Goal: Task Accomplishment & Management: Manage account settings

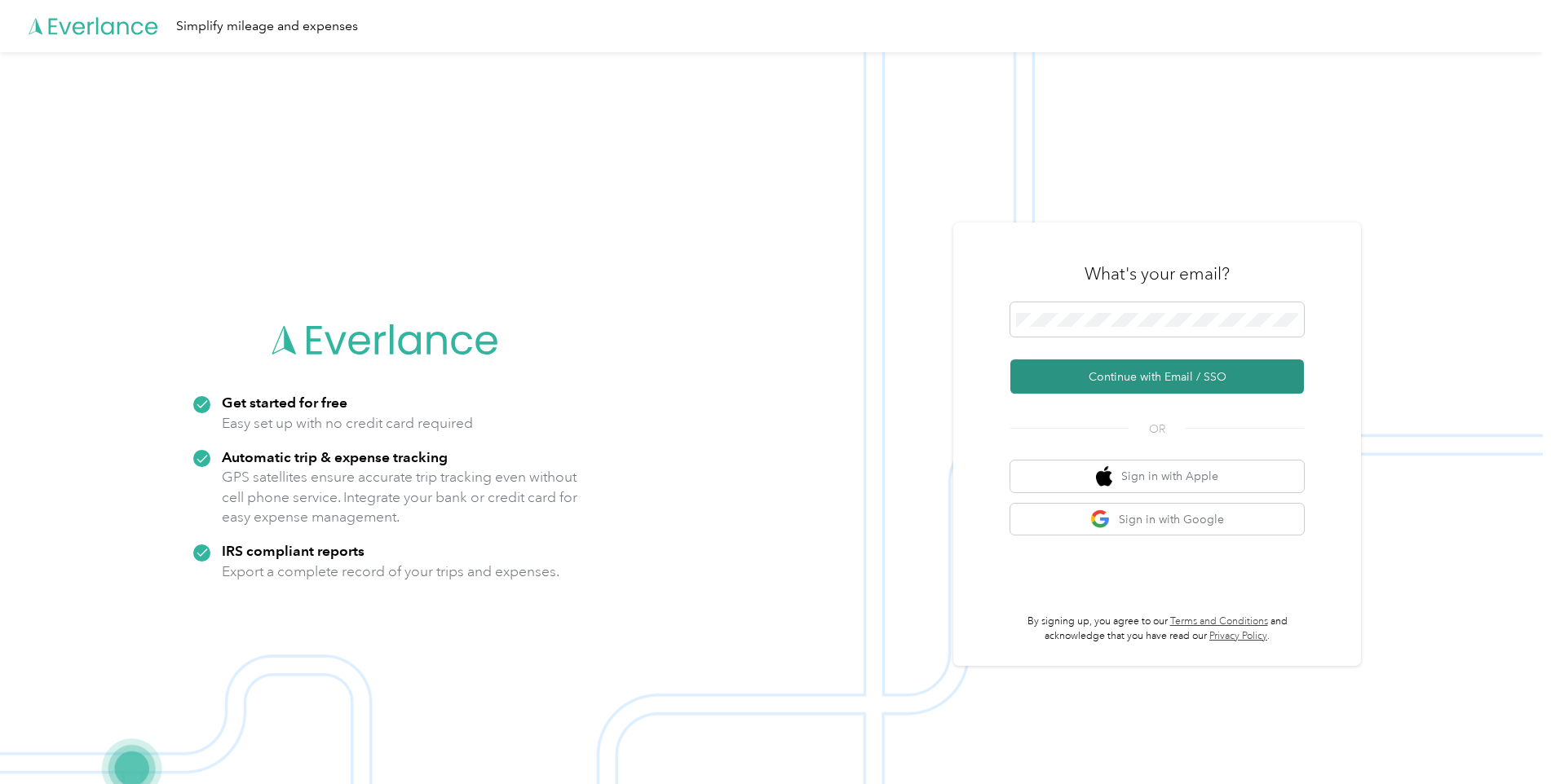
click at [1066, 382] on button "Continue with Email / SSO" at bounding box center [1157, 376] width 294 height 34
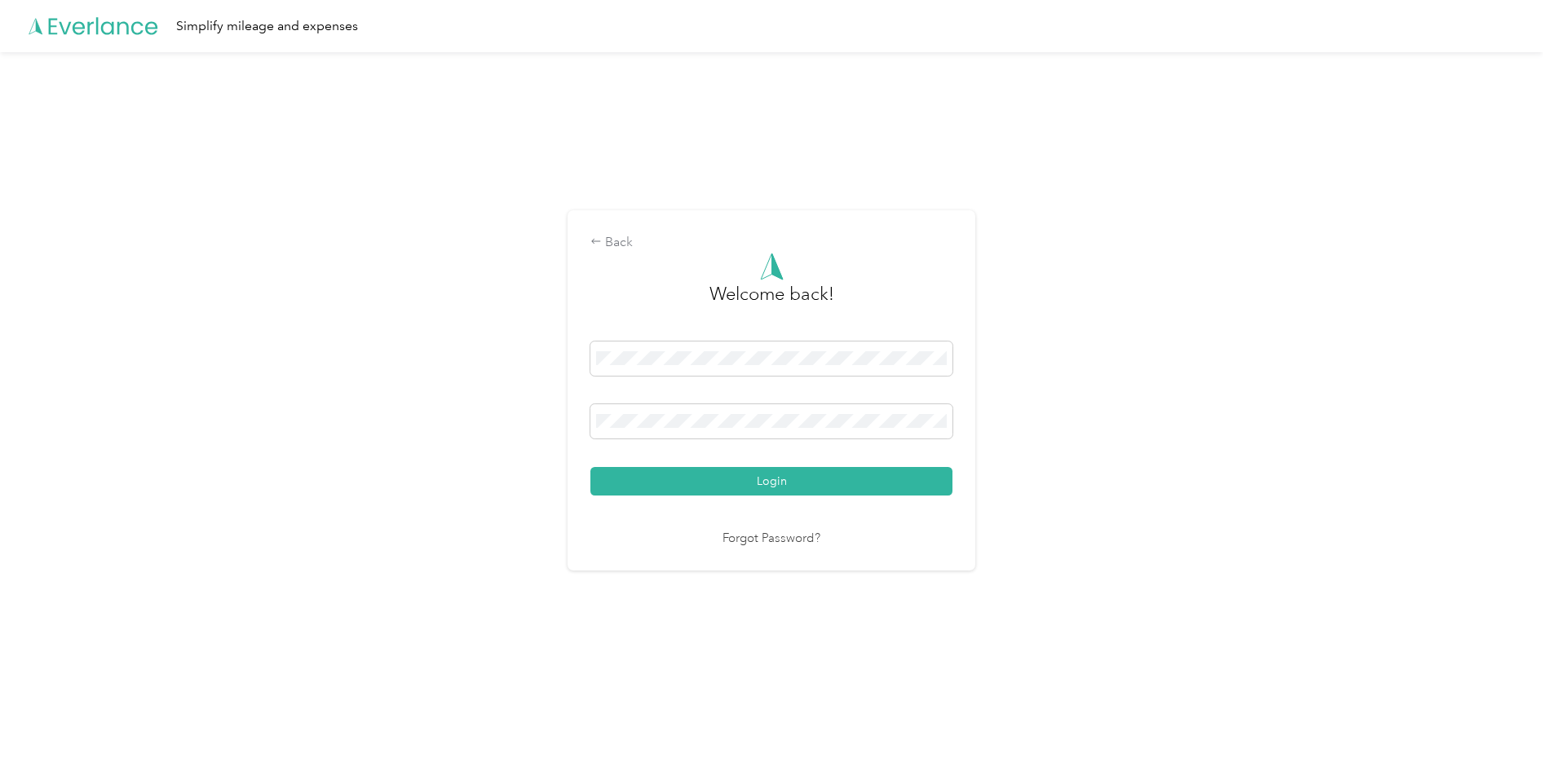
click at [832, 457] on div "Login" at bounding box center [771, 419] width 362 height 154
click at [850, 470] on button "Login" at bounding box center [771, 481] width 362 height 29
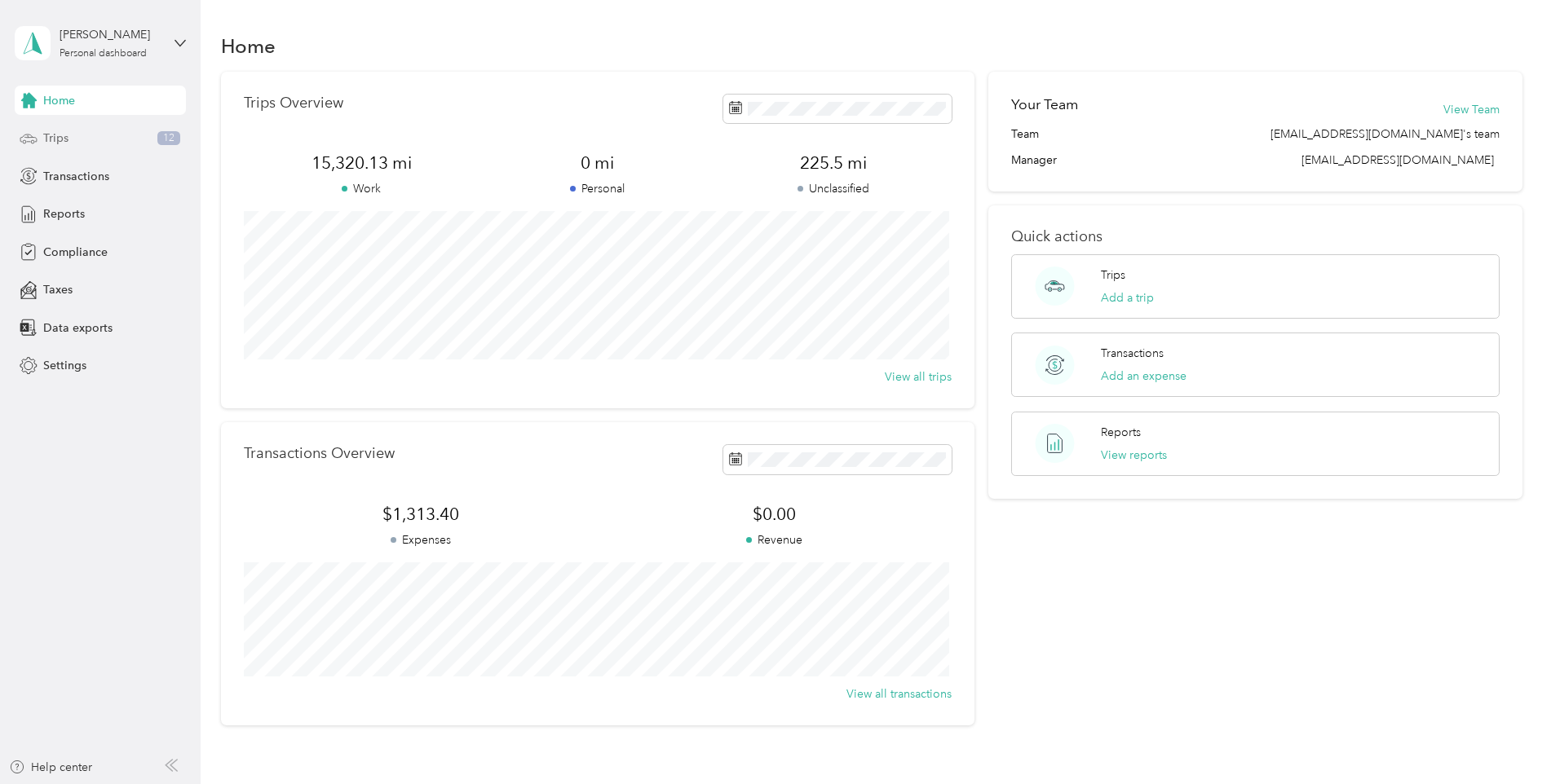
click at [90, 127] on div "Trips 12" at bounding box center [100, 139] width 171 height 30
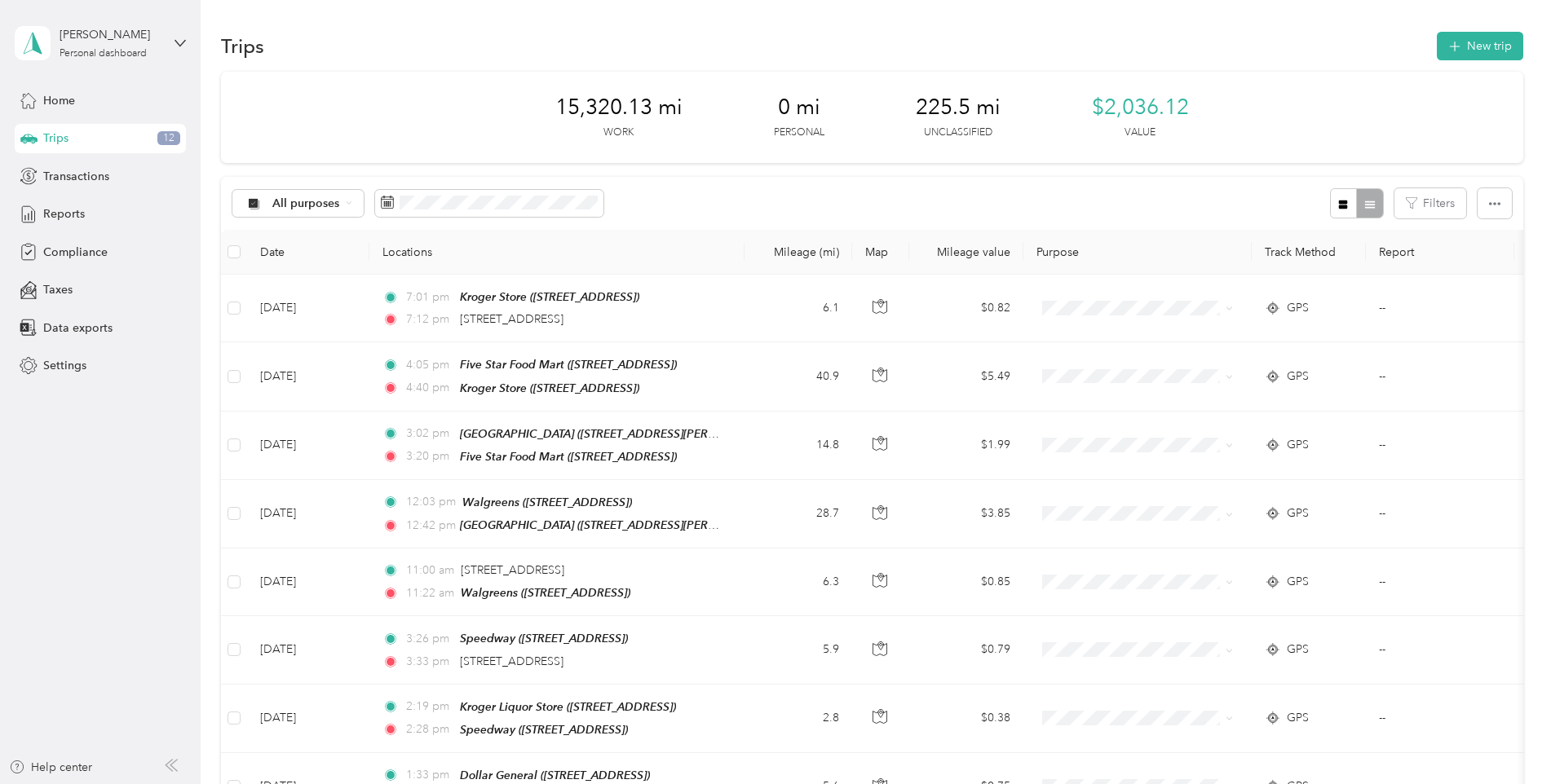
click at [90, 135] on div "Trips 12" at bounding box center [100, 139] width 171 height 30
click at [341, 198] on div "All purposes" at bounding box center [298, 204] width 132 height 28
click at [303, 255] on span "Unclassified" at bounding box center [320, 261] width 96 height 17
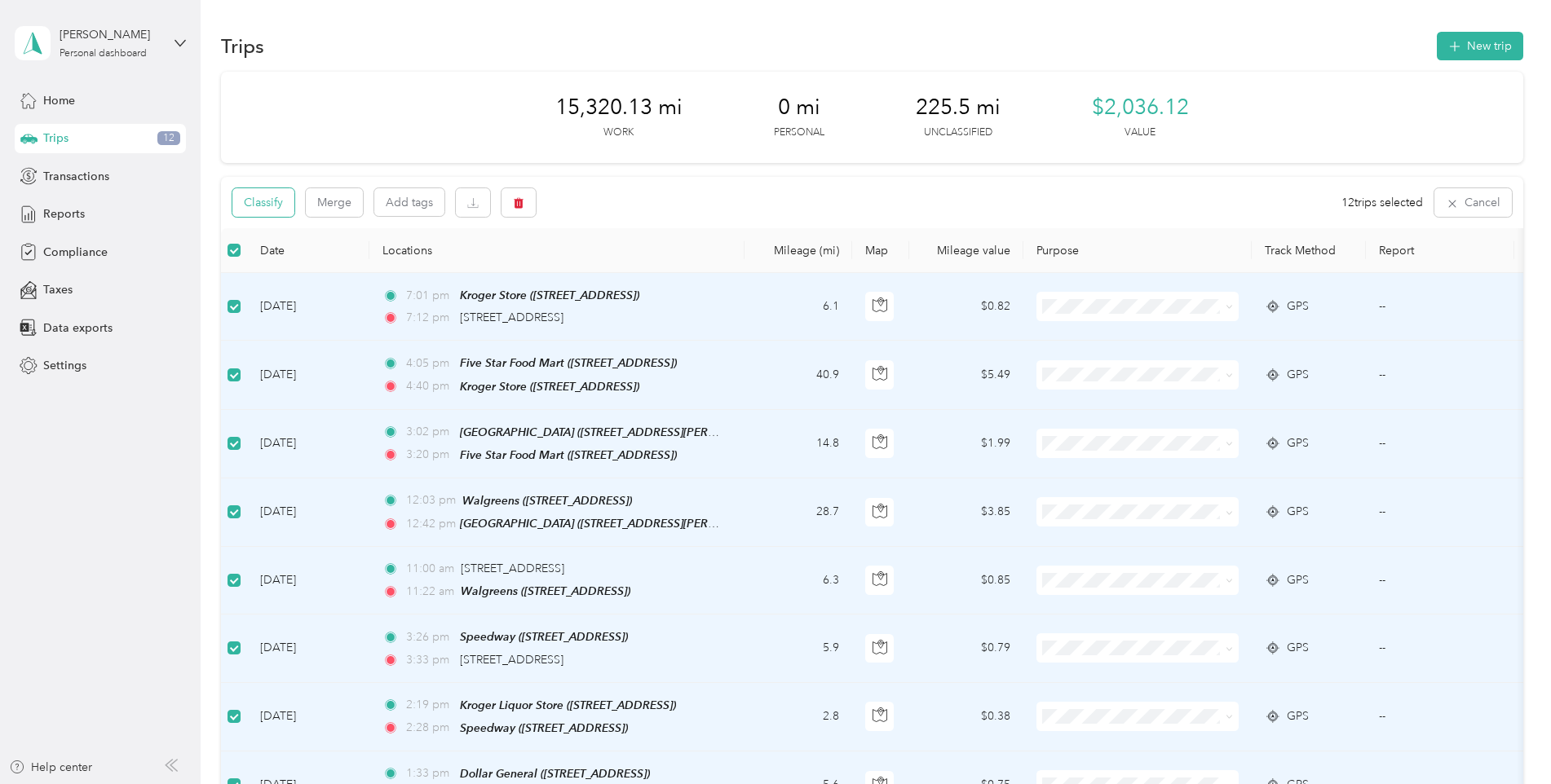
click at [235, 211] on button "Classify" at bounding box center [263, 203] width 62 height 29
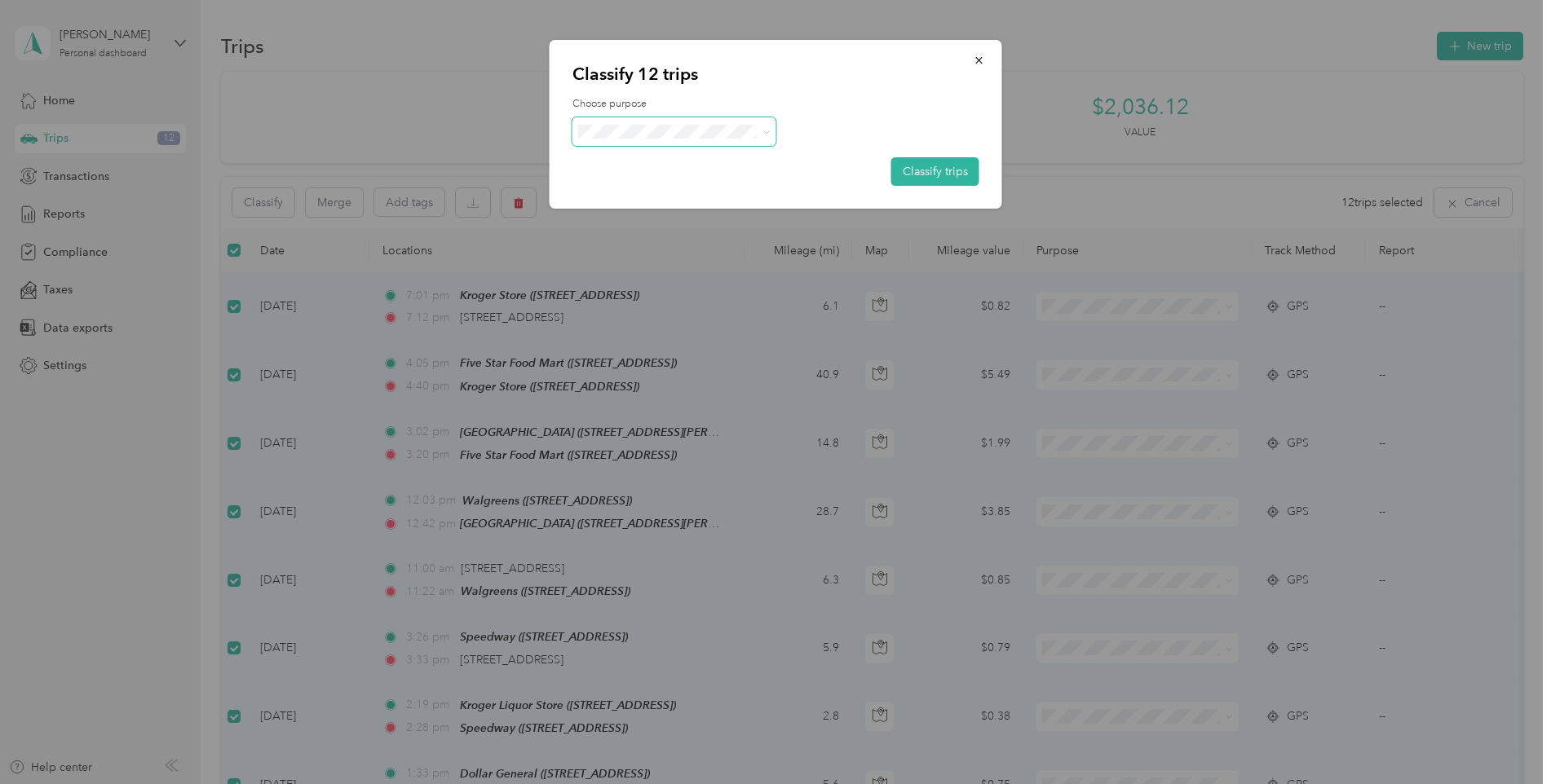
click at [703, 140] on span at bounding box center [674, 131] width 204 height 29
click at [758, 143] on span at bounding box center [674, 131] width 204 height 29
click at [634, 166] on li "[PERSON_NAME]" at bounding box center [674, 162] width 204 height 29
drag, startPoint x: 915, startPoint y: 166, endPoint x: 901, endPoint y: 171, distance: 14.9
click at [912, 169] on button "Classify trips" at bounding box center [935, 171] width 88 height 29
